Goal: Subscribe to service/newsletter

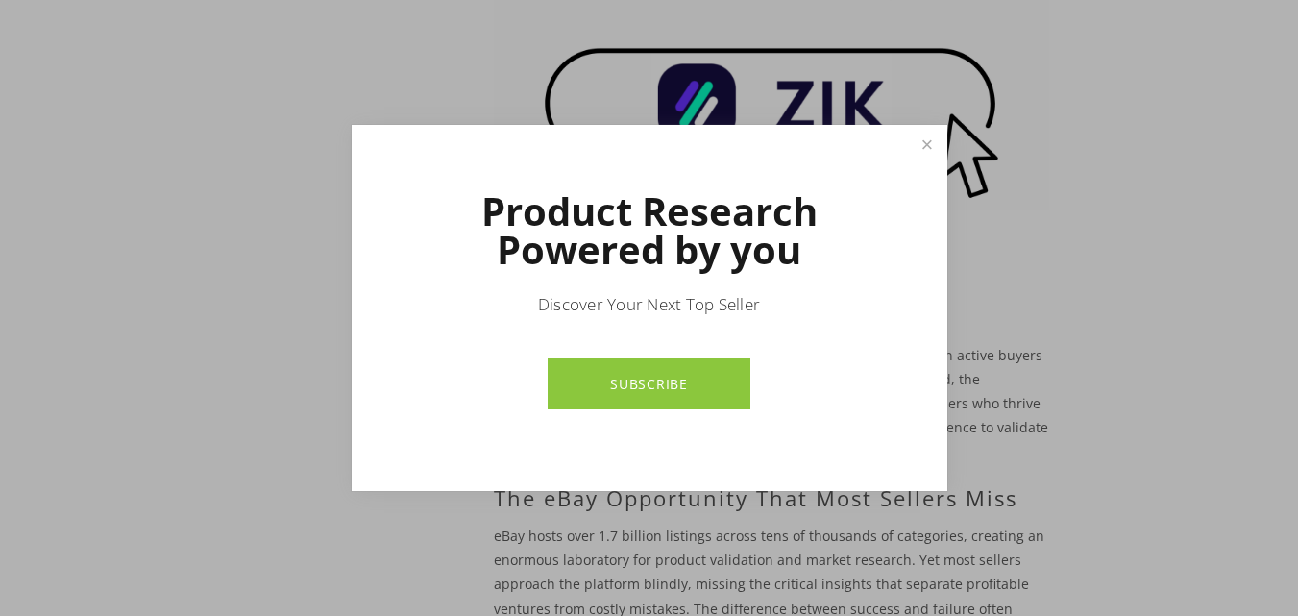
scroll to position [406, 0]
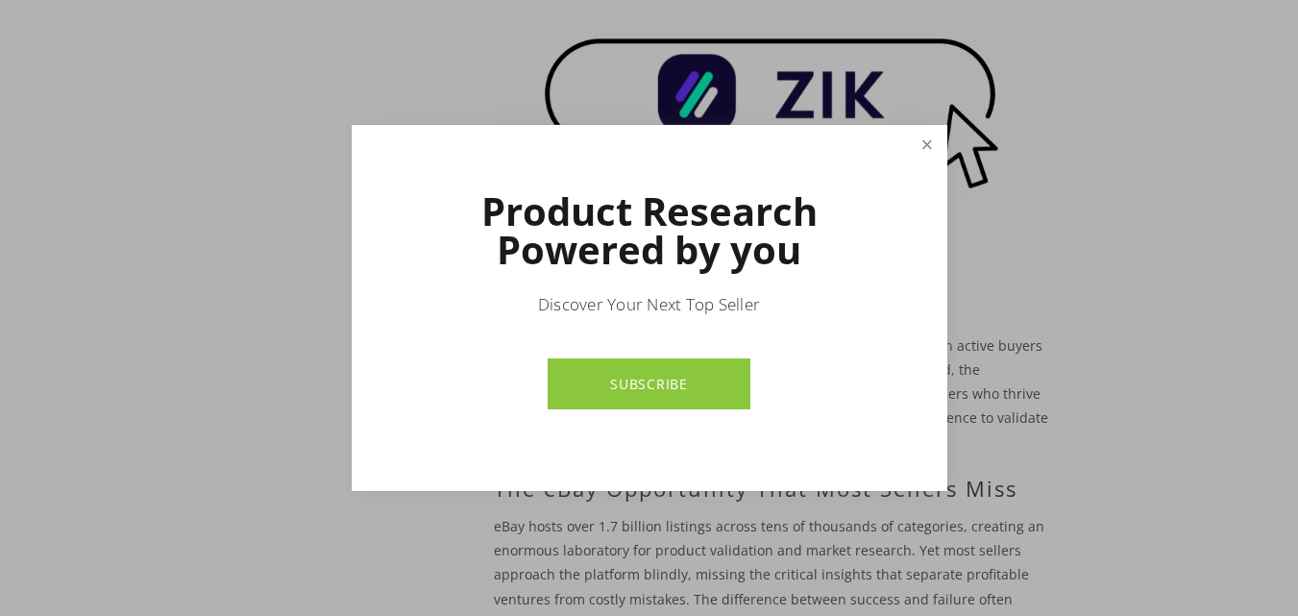
click at [919, 144] on link "Close" at bounding box center [927, 145] width 34 height 34
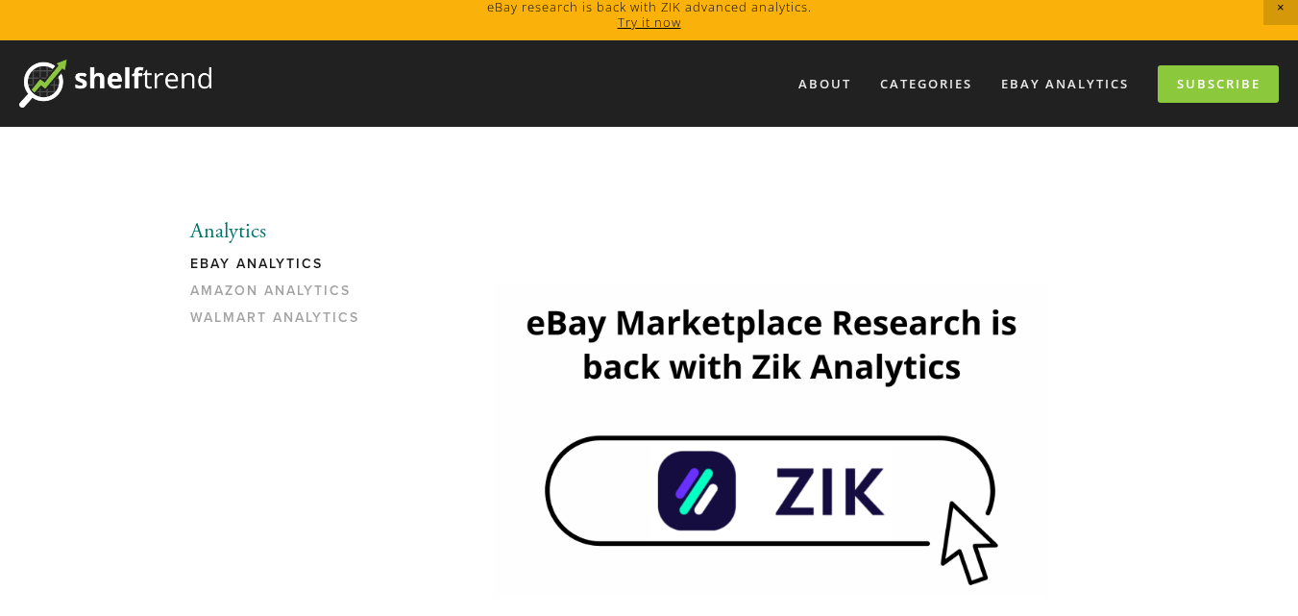
scroll to position [0, 0]
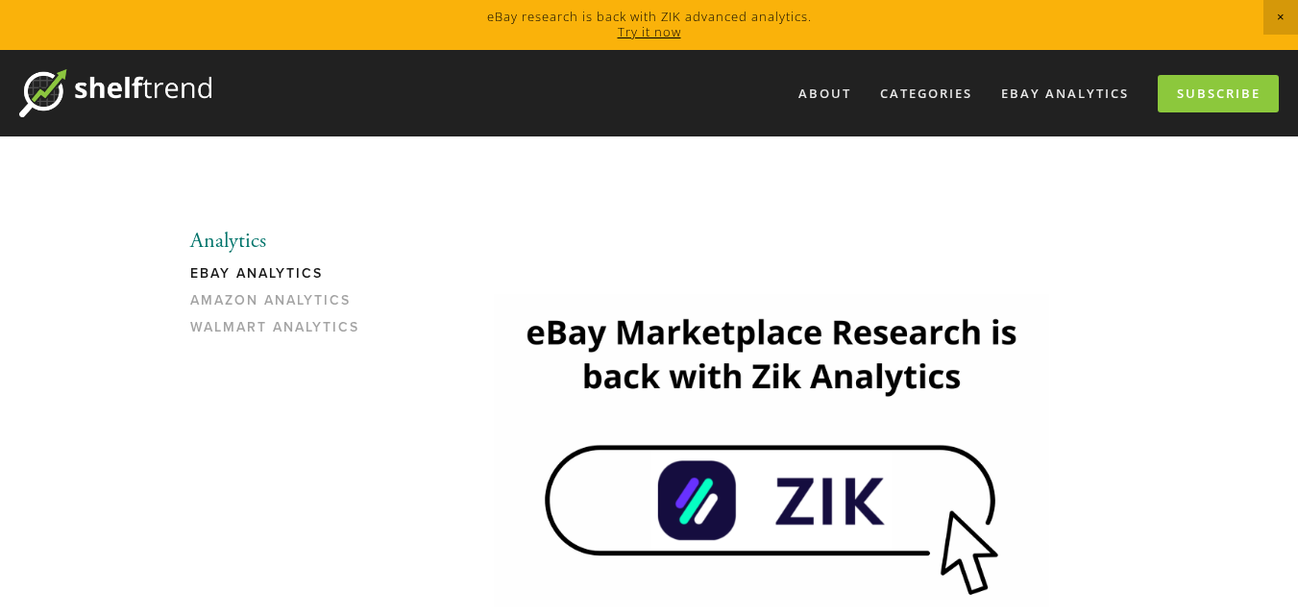
click at [822, 515] on img at bounding box center [771, 450] width 555 height 312
click at [1068, 98] on link "eBay Analytics" at bounding box center [1064, 94] width 153 height 32
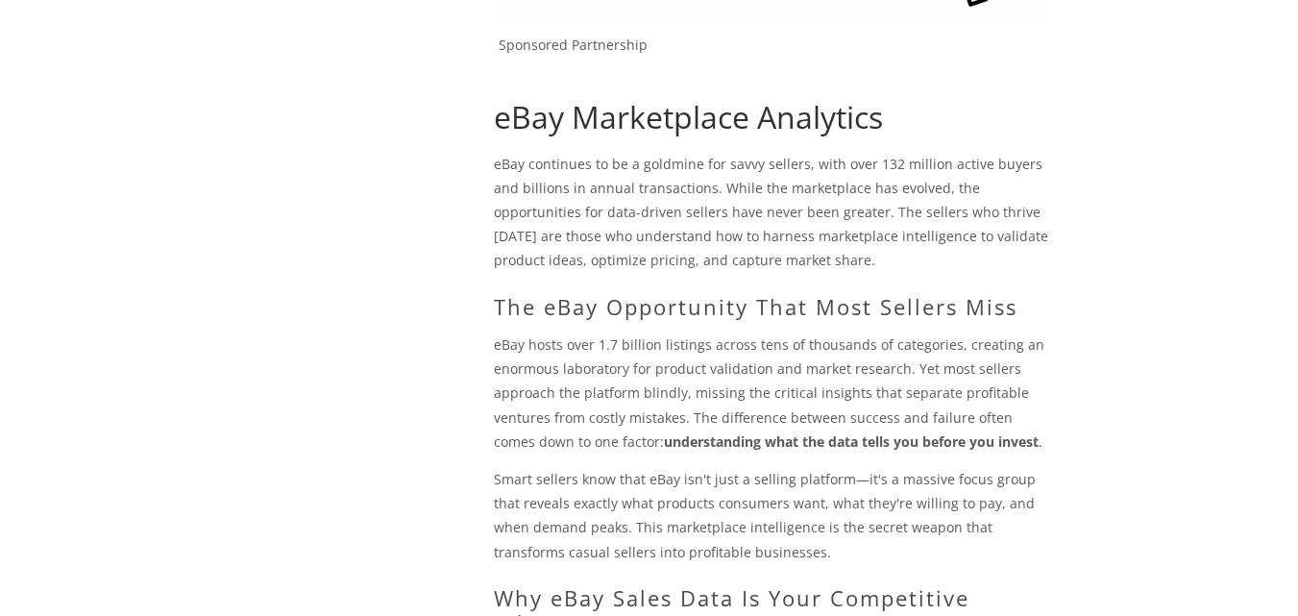
scroll to position [688, 0]
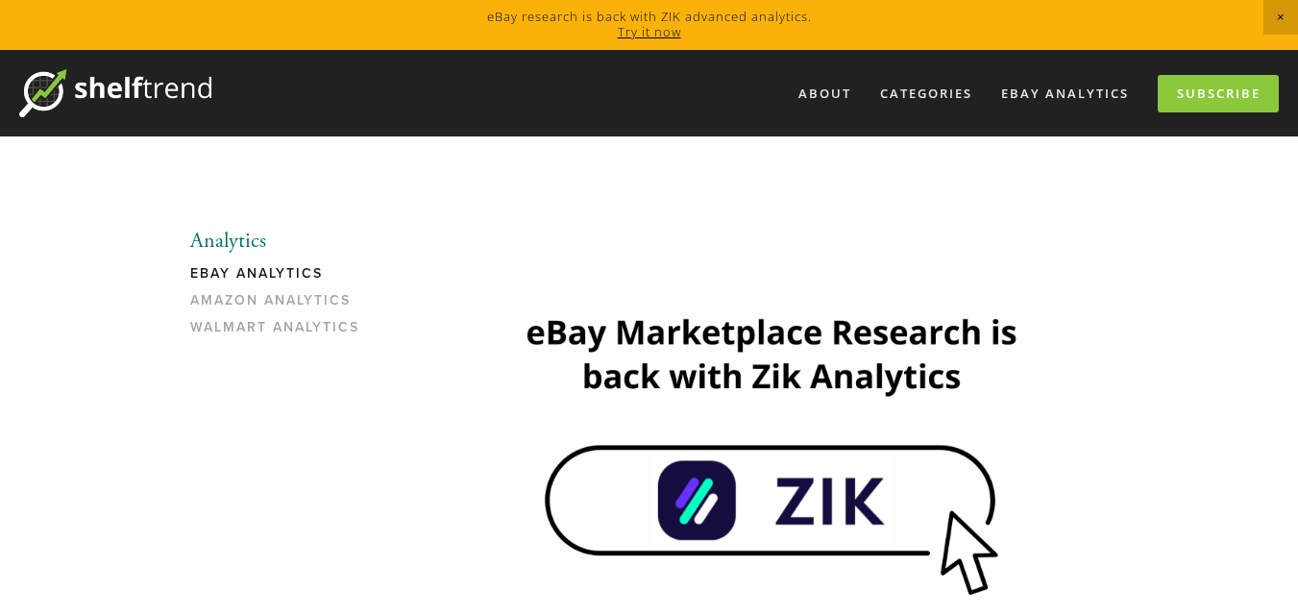
click at [1222, 91] on link "Subscribe" at bounding box center [1217, 93] width 121 height 37
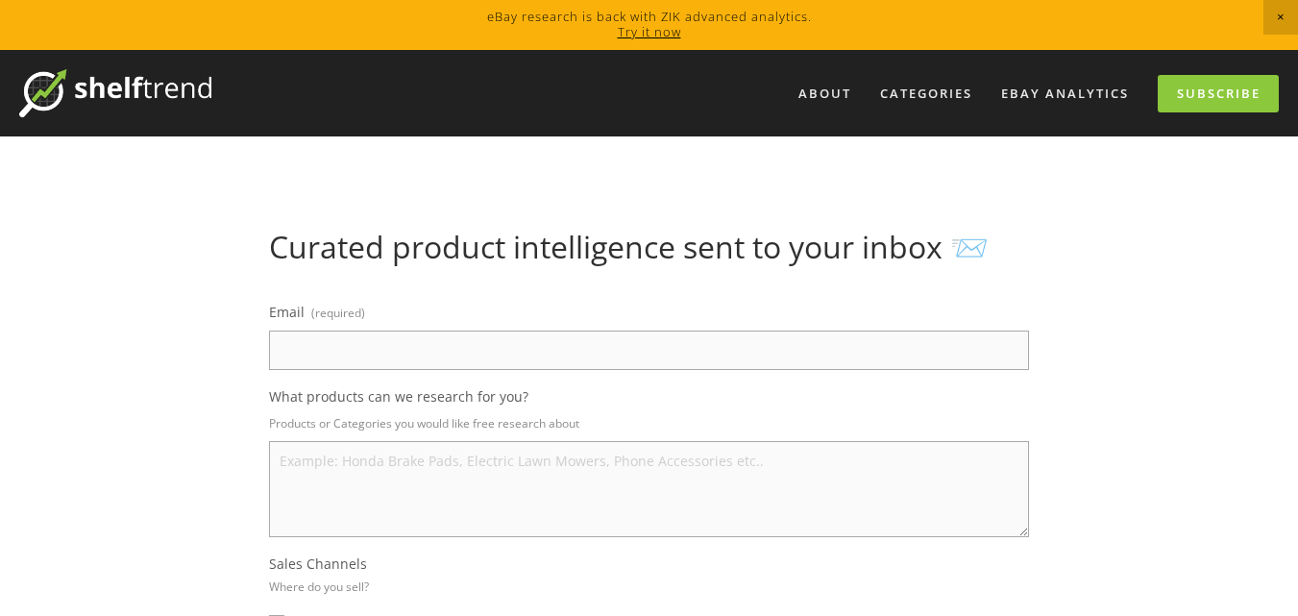
click at [353, 347] on input "Email (required)" at bounding box center [649, 349] width 760 height 39
type input "Smartbee96724@gmail.com"
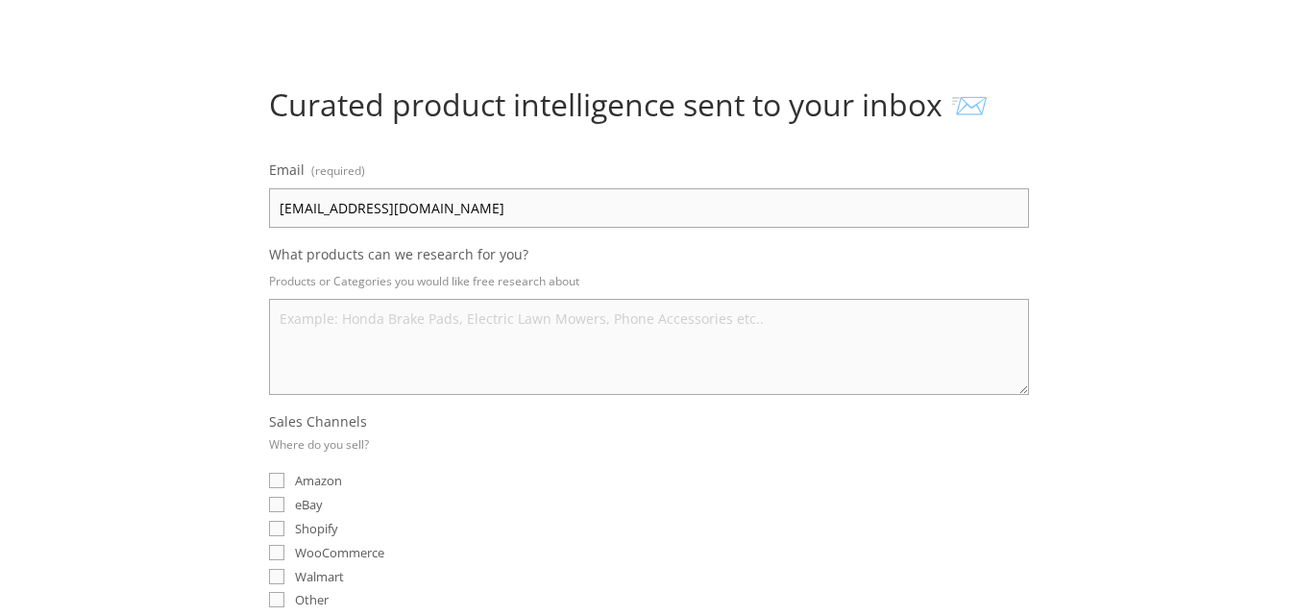
scroll to position [195, 0]
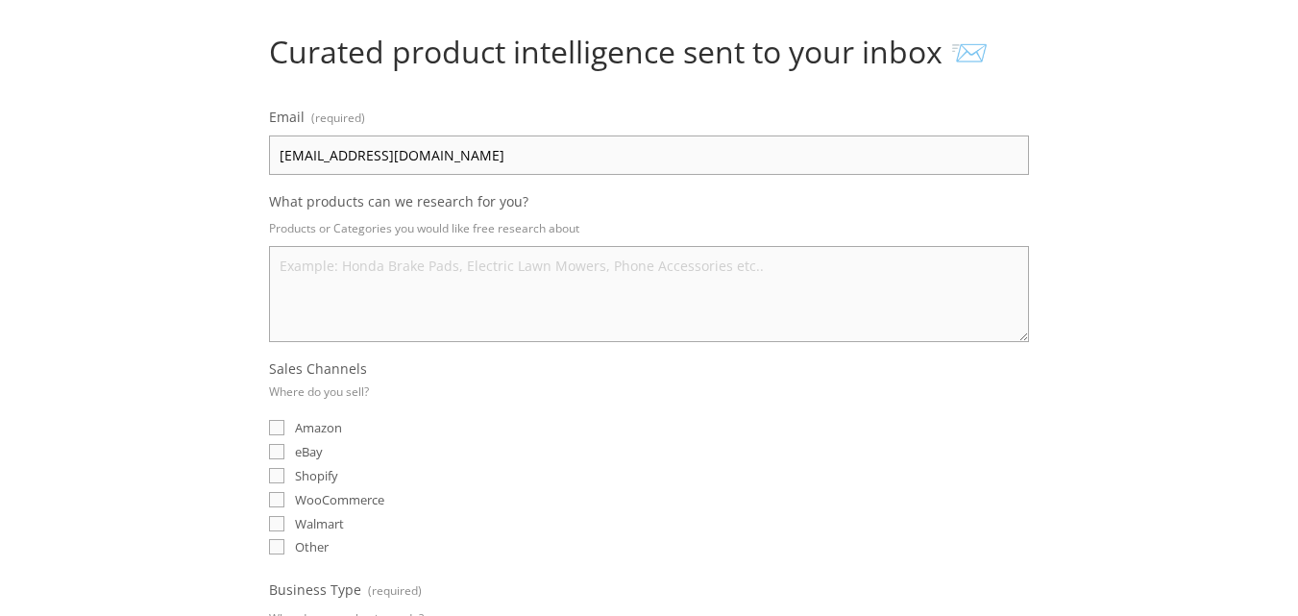
click at [483, 290] on textarea "What products can we research for you?" at bounding box center [649, 294] width 760 height 96
type textarea "outdoor furnitures outdoor equipmall about outdoor items"
click at [279, 449] on input "eBay" at bounding box center [276, 451] width 15 height 15
checkbox input "true"
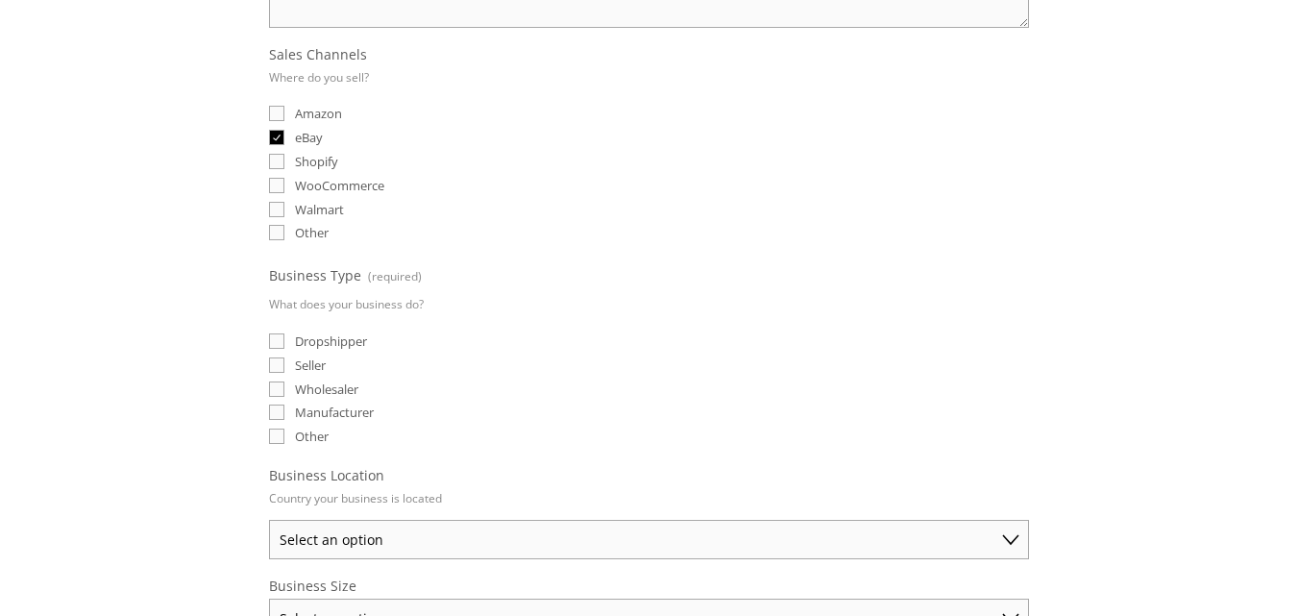
scroll to position [512, 0]
click at [276, 337] on input "Dropshipper" at bounding box center [276, 337] width 15 height 15
checkbox input "true"
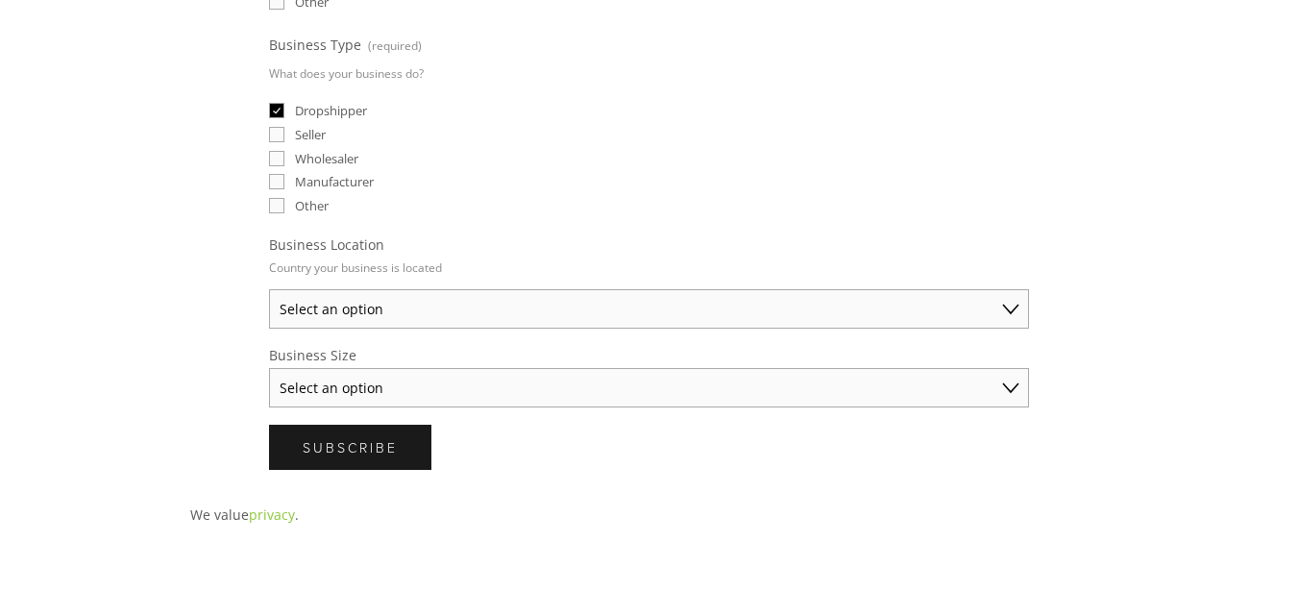
scroll to position [742, 0]
click at [399, 315] on select "Select an option Australia United States United Kingdom China Japan Germany Can…" at bounding box center [649, 305] width 760 height 39
select select "United States"
click at [269, 286] on select "Select an option Australia United States United Kingdom China Japan Germany Can…" at bounding box center [649, 305] width 760 height 39
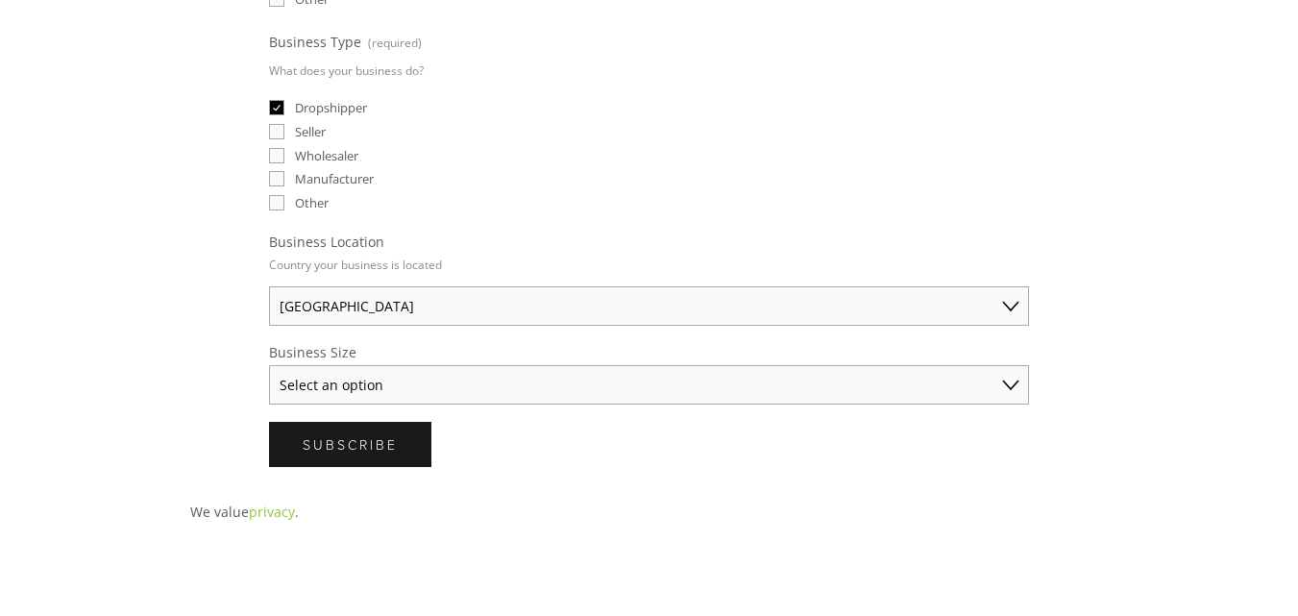
click at [352, 381] on select "Select an option Solo Merchant (under $50K annual sales) Small Business ($50K -…" at bounding box center [649, 384] width 760 height 39
select select "Solo Merchant (under $50K annual sales)"
click at [269, 365] on select "Select an option Solo Merchant (under $50K annual sales) Small Business ($50K -…" at bounding box center [649, 384] width 760 height 39
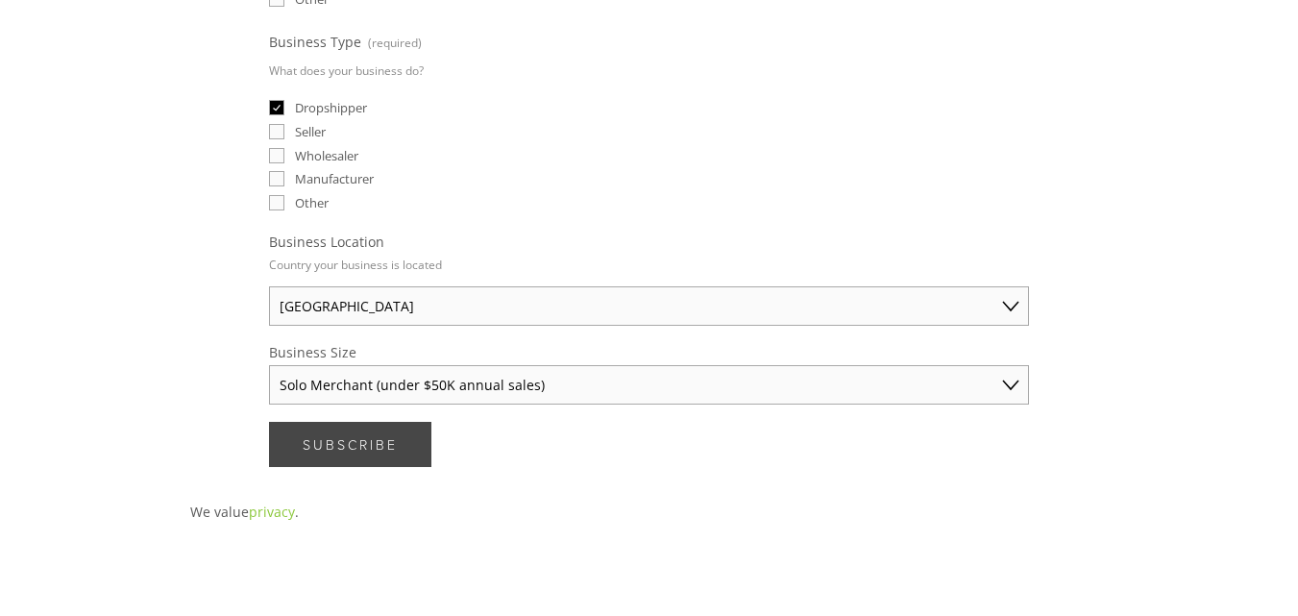
click at [383, 442] on span "Subscribe" at bounding box center [350, 444] width 95 height 18
